Goal: Task Accomplishment & Management: Use online tool/utility

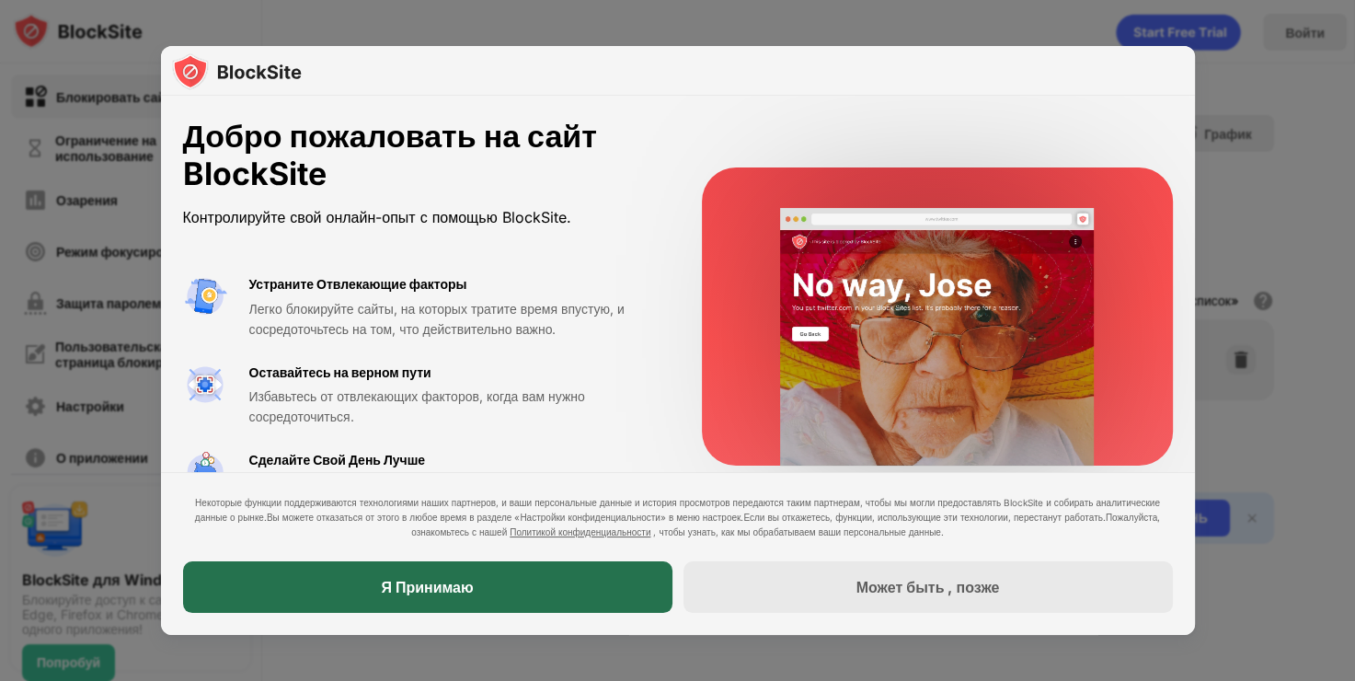
click at [479, 595] on div "Я Принимаю" at bounding box center [428, 587] width 490 height 52
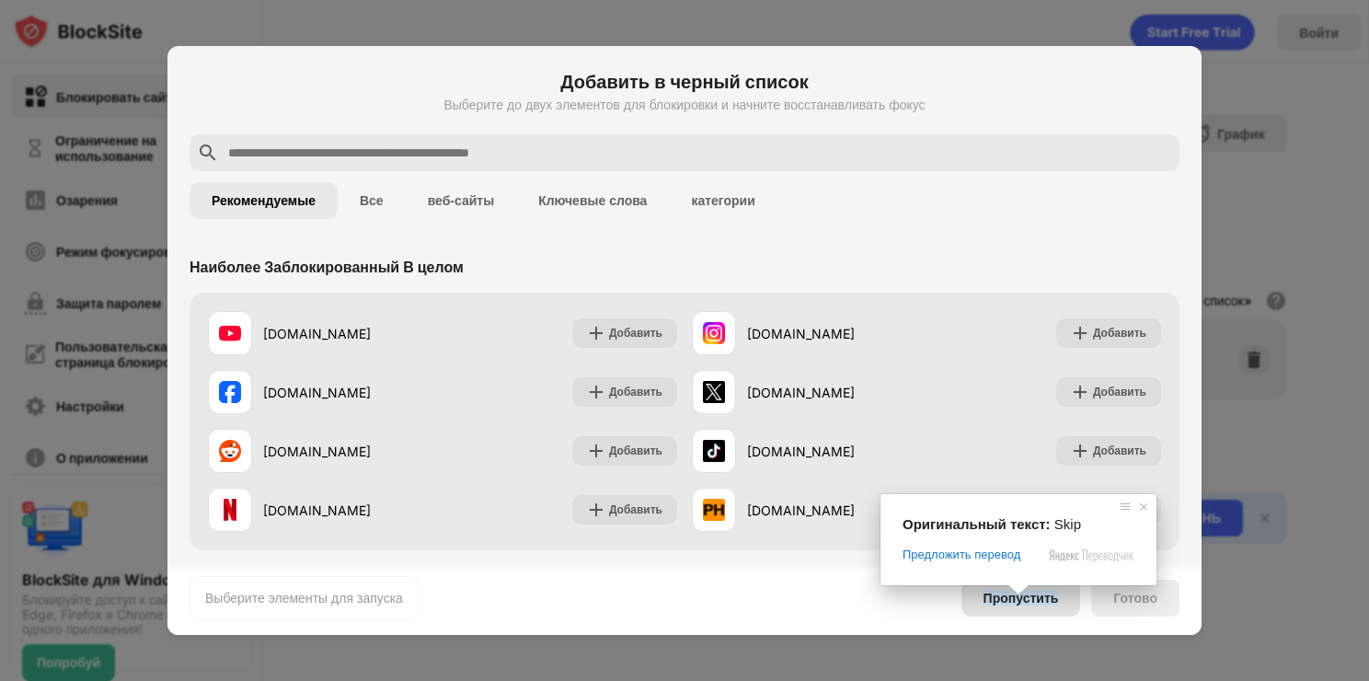
click at [1012, 595] on span at bounding box center [1019, 589] width 24 height 11
click at [1050, 600] on ya-tr-span "Пропустить" at bounding box center [1021, 598] width 75 height 16
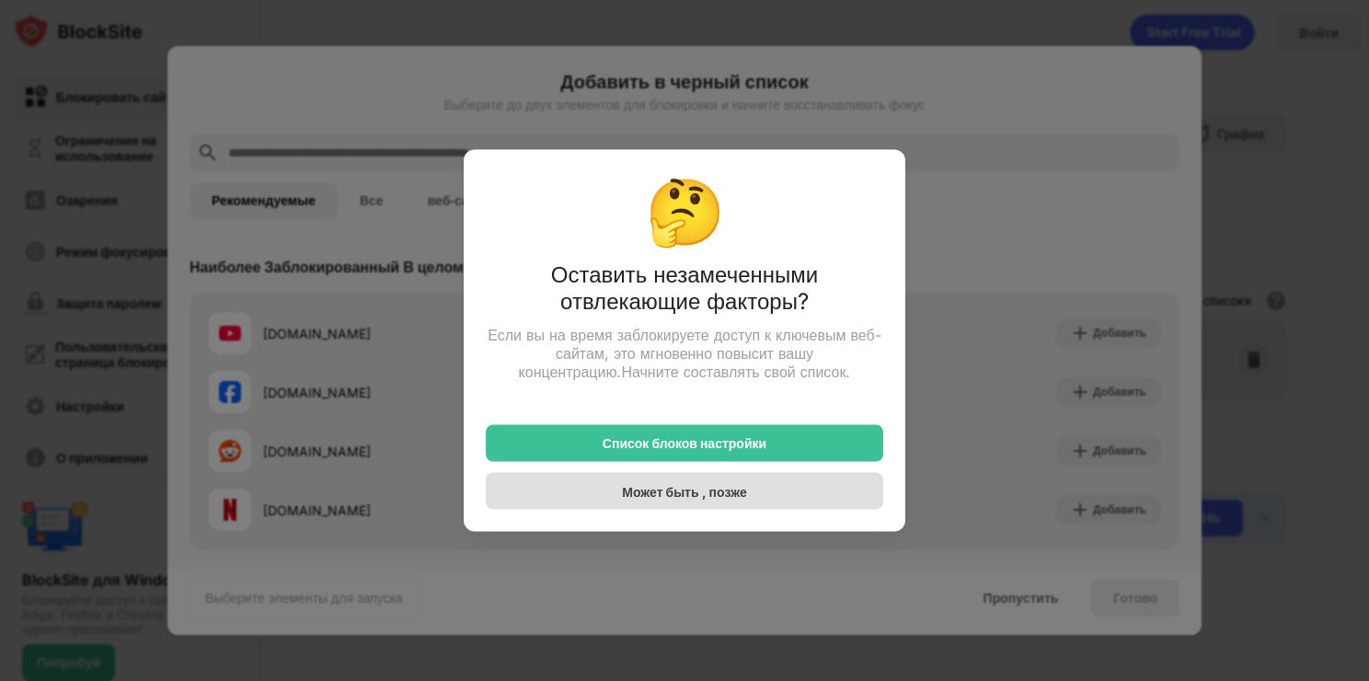
click at [802, 493] on div "Может быть , позже" at bounding box center [685, 491] width 398 height 37
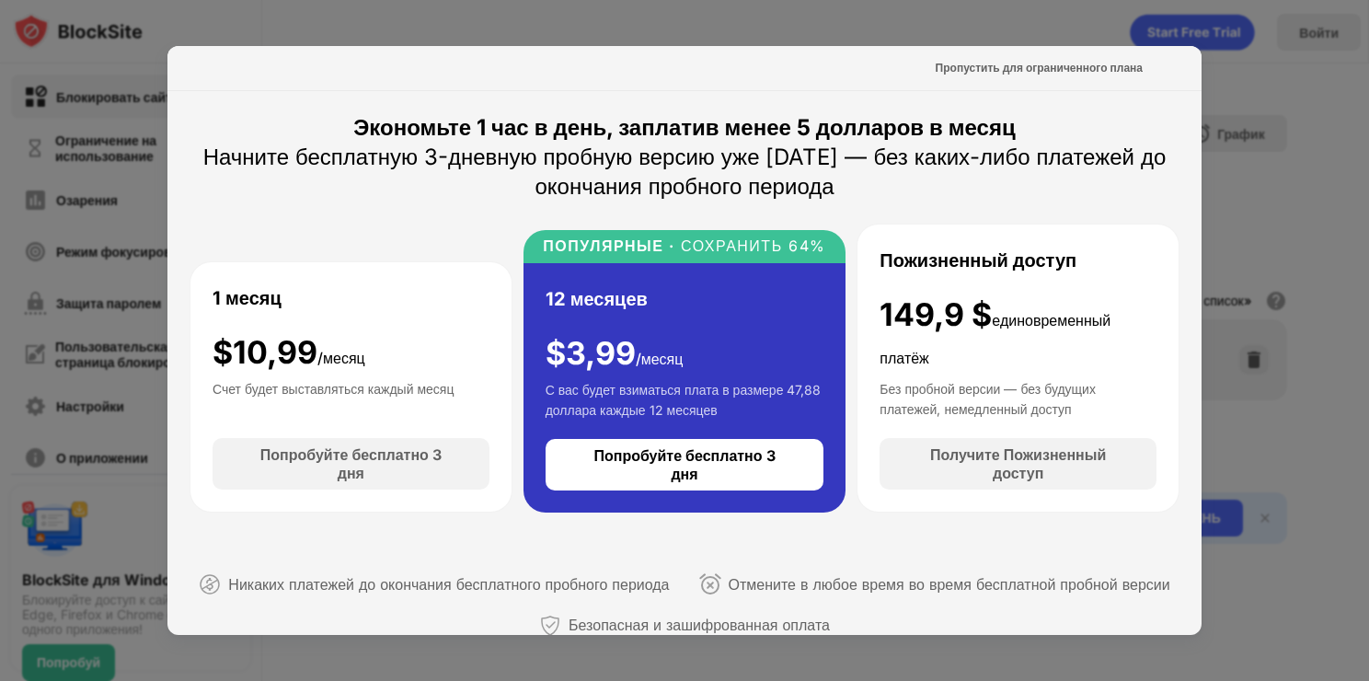
click at [1255, 132] on div at bounding box center [684, 340] width 1369 height 681
click at [1088, 68] on ya-tr-span "Пропустить для ограниченного плана" at bounding box center [1039, 68] width 207 height 14
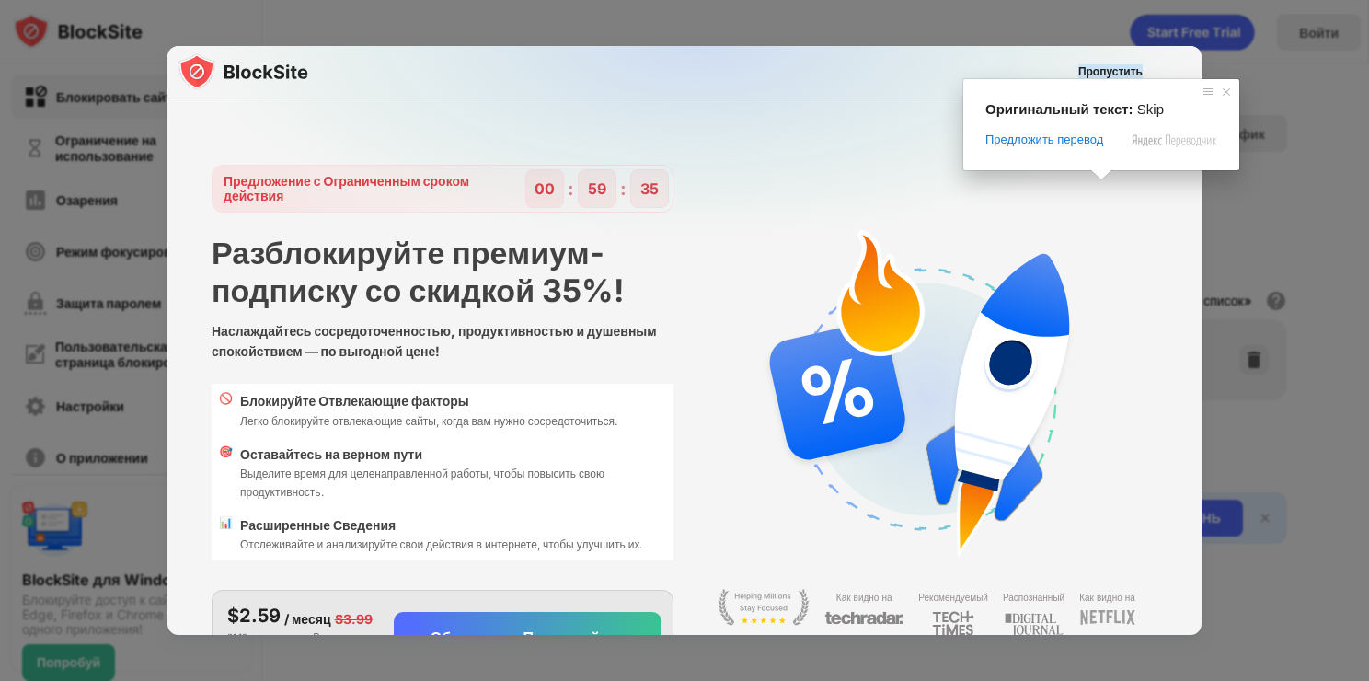
click at [1101, 69] on ya-tr-span "Пропустить" at bounding box center [1110, 71] width 64 height 14
